Goal: Transaction & Acquisition: Purchase product/service

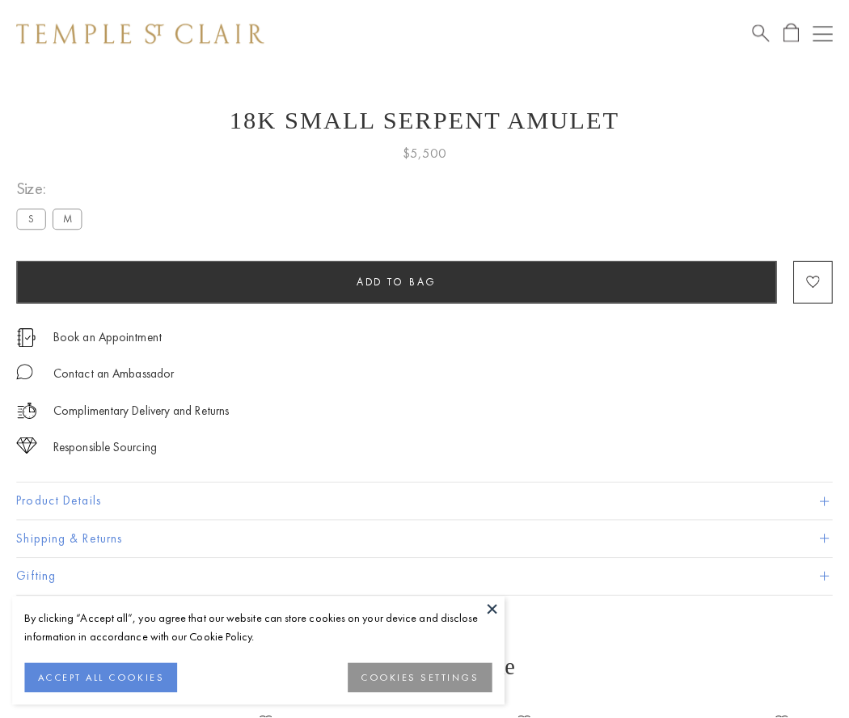
scroll to position [21, 0]
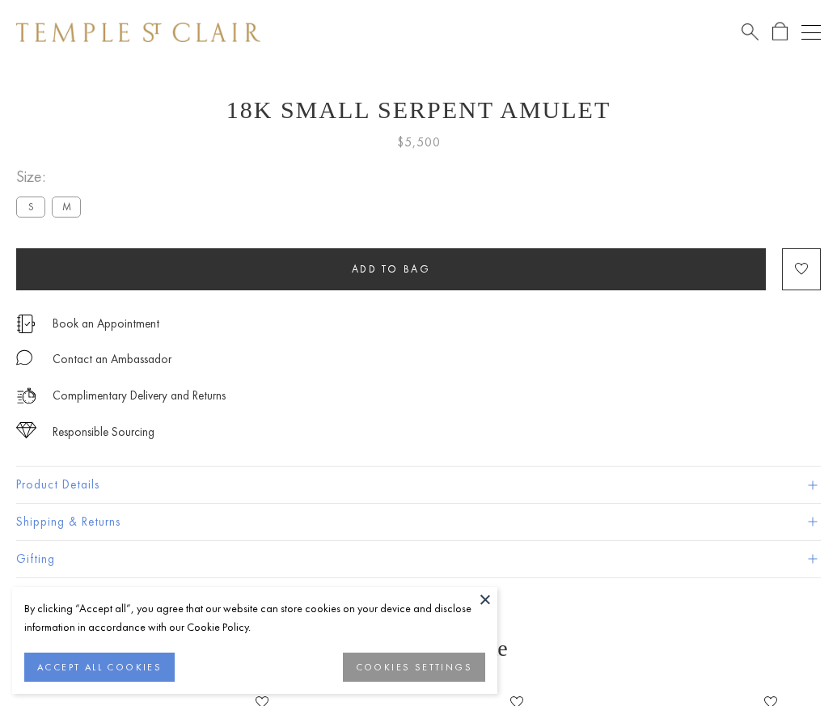
click at [391, 269] on span "Add to bag" at bounding box center [391, 269] width 79 height 14
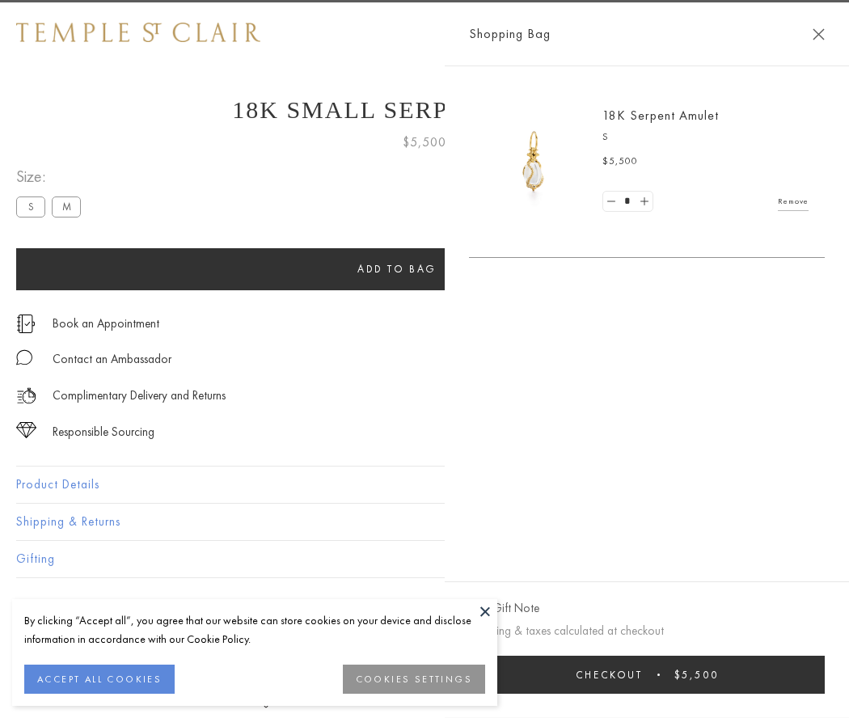
click at [643, 675] on span "Checkout" at bounding box center [609, 675] width 67 height 14
